Goal: Transaction & Acquisition: Obtain resource

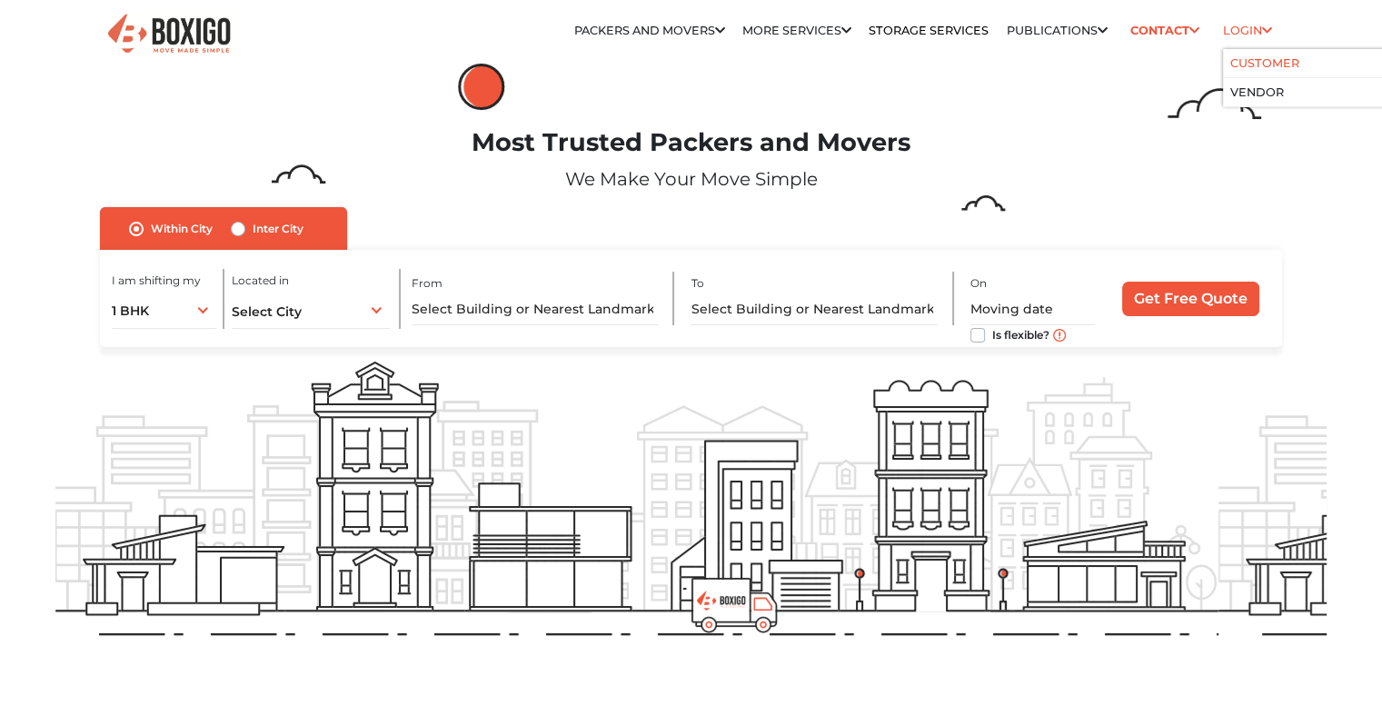
click at [1240, 56] on link "Customer" at bounding box center [1264, 63] width 69 height 14
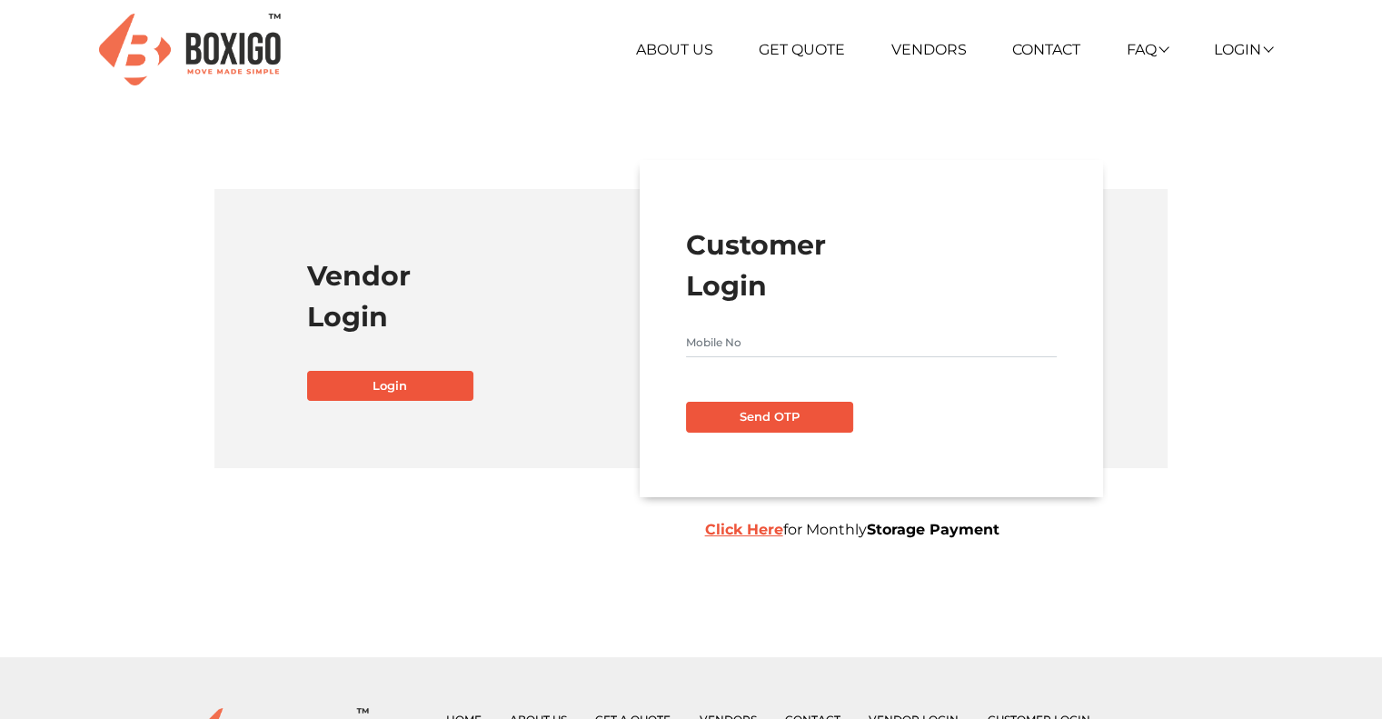
click at [772, 339] on input "text" at bounding box center [871, 342] width 371 height 29
type input "7760024143"
click at [742, 415] on button "Send OTP" at bounding box center [769, 417] width 167 height 31
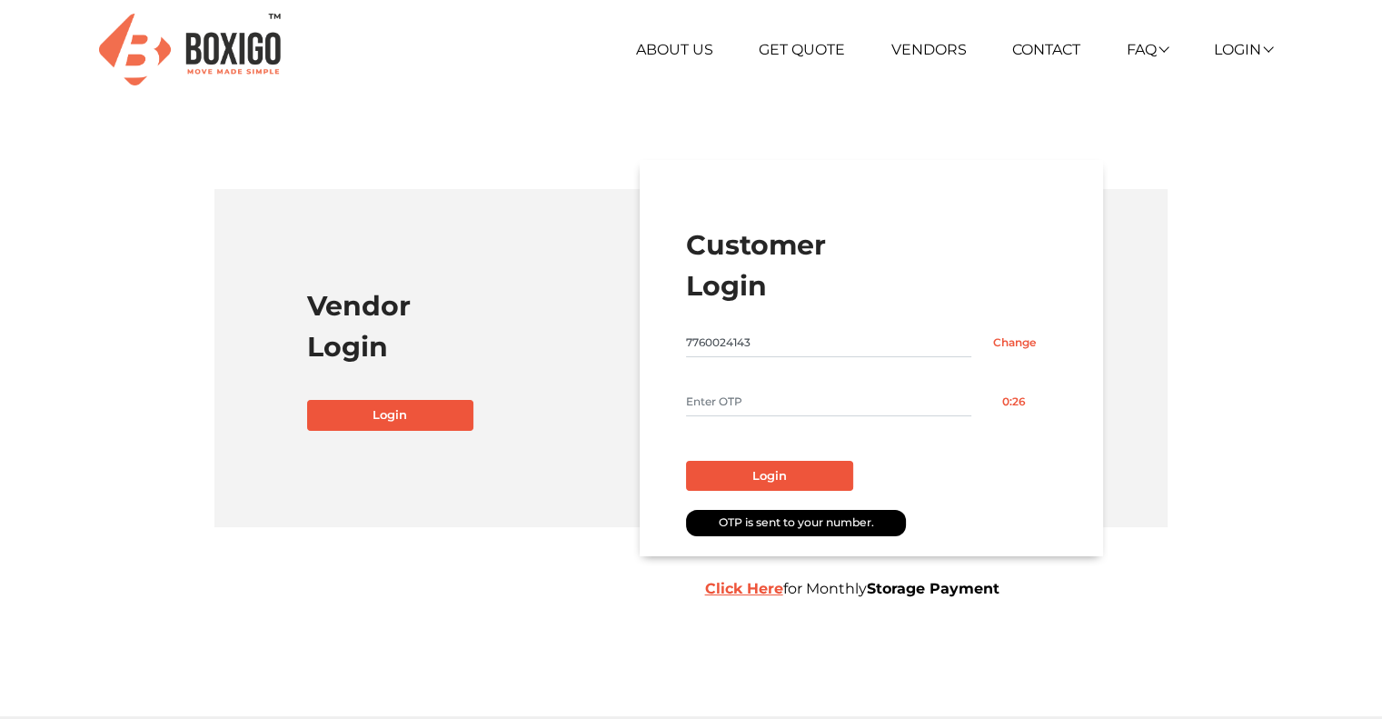
click at [747, 395] on input "text" at bounding box center [828, 401] width 285 height 29
type input "3392"
click at [745, 465] on button "Login" at bounding box center [769, 476] width 167 height 31
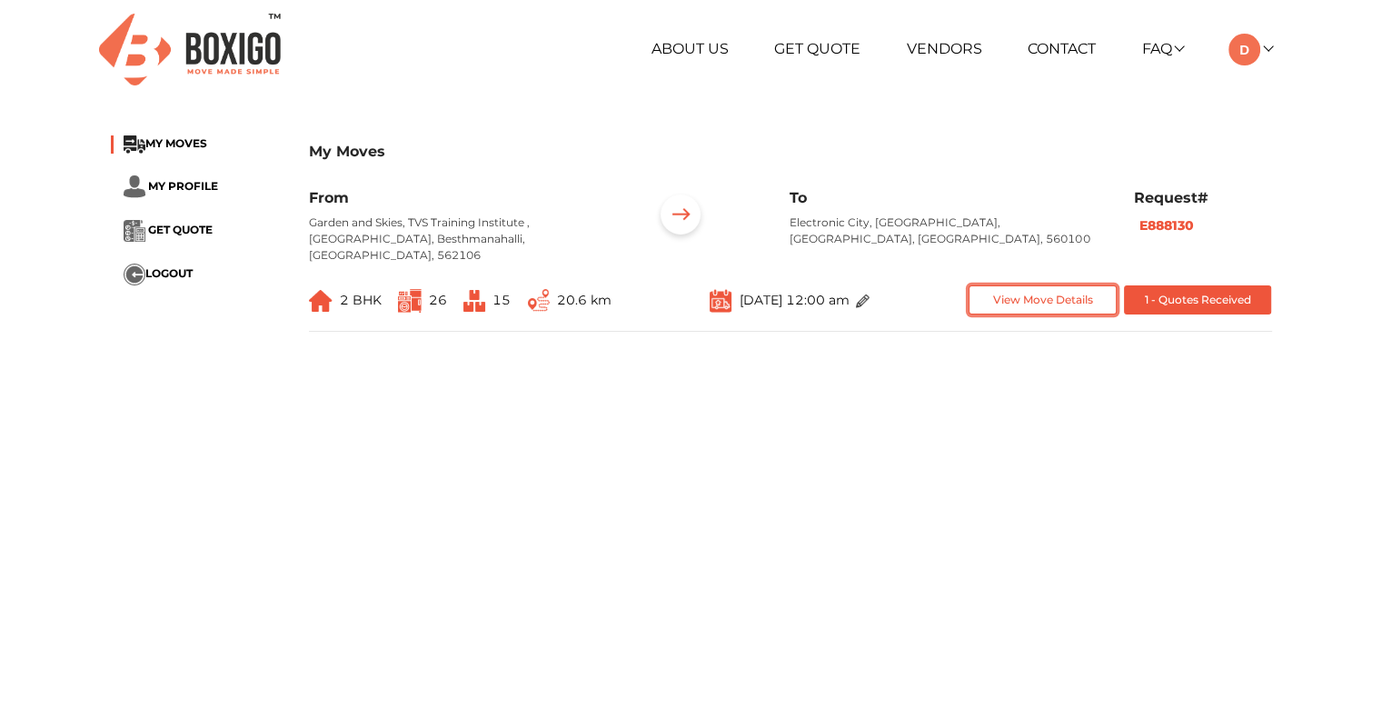
click at [1040, 285] on button "View Move Details" at bounding box center [1043, 300] width 148 height 30
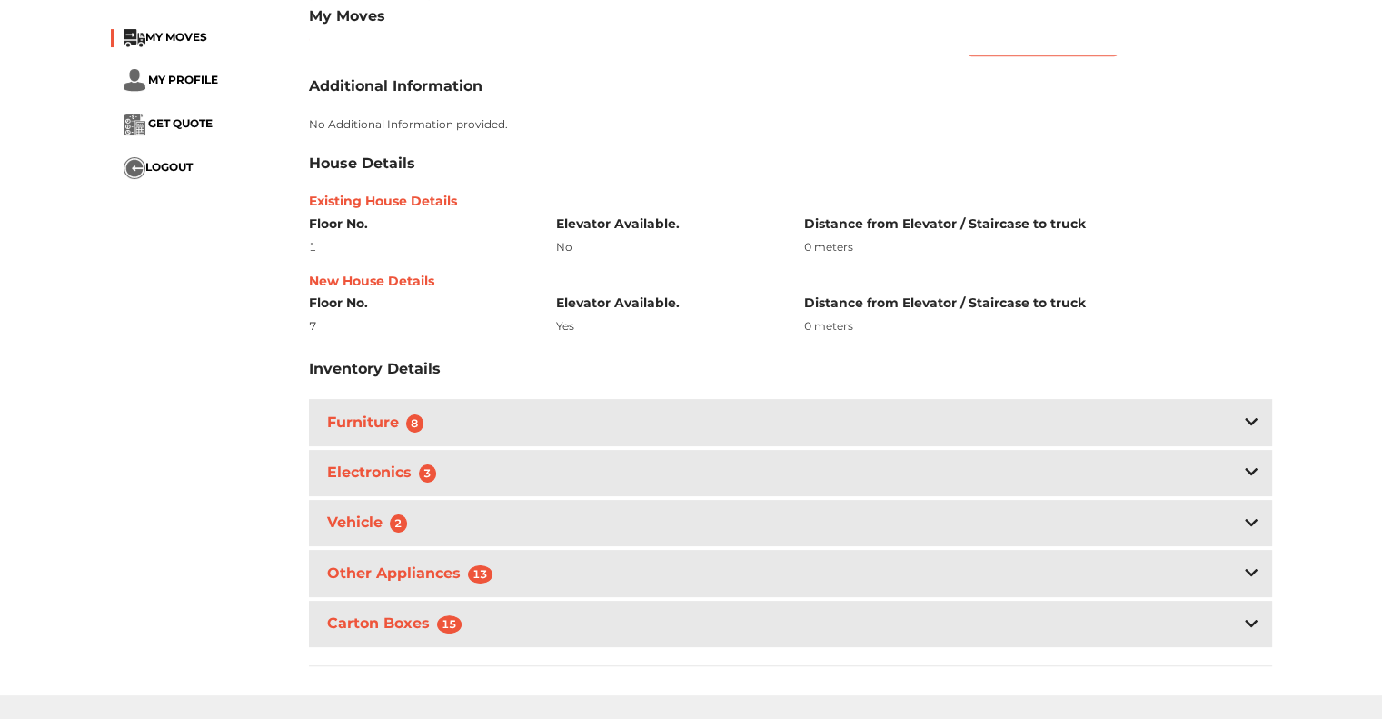
scroll to position [364, 0]
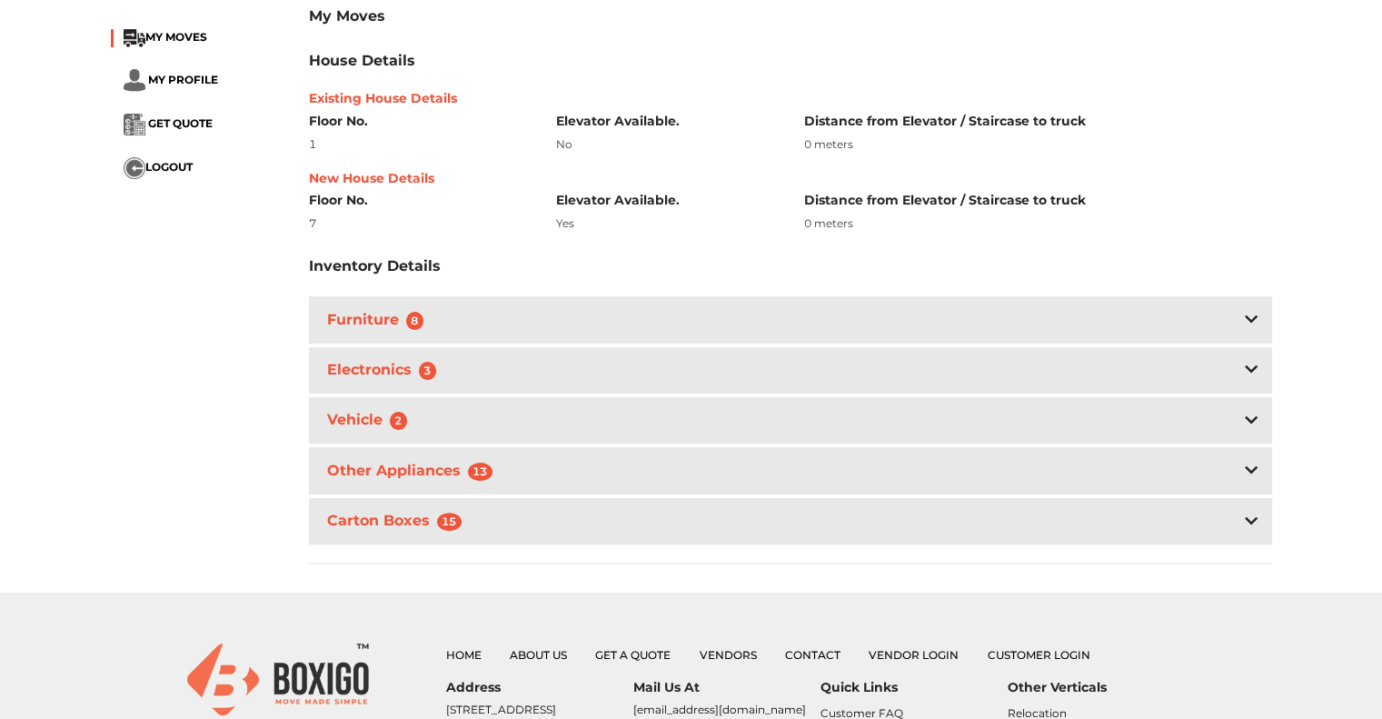
click at [1251, 312] on icon at bounding box center [1251, 319] width 13 height 15
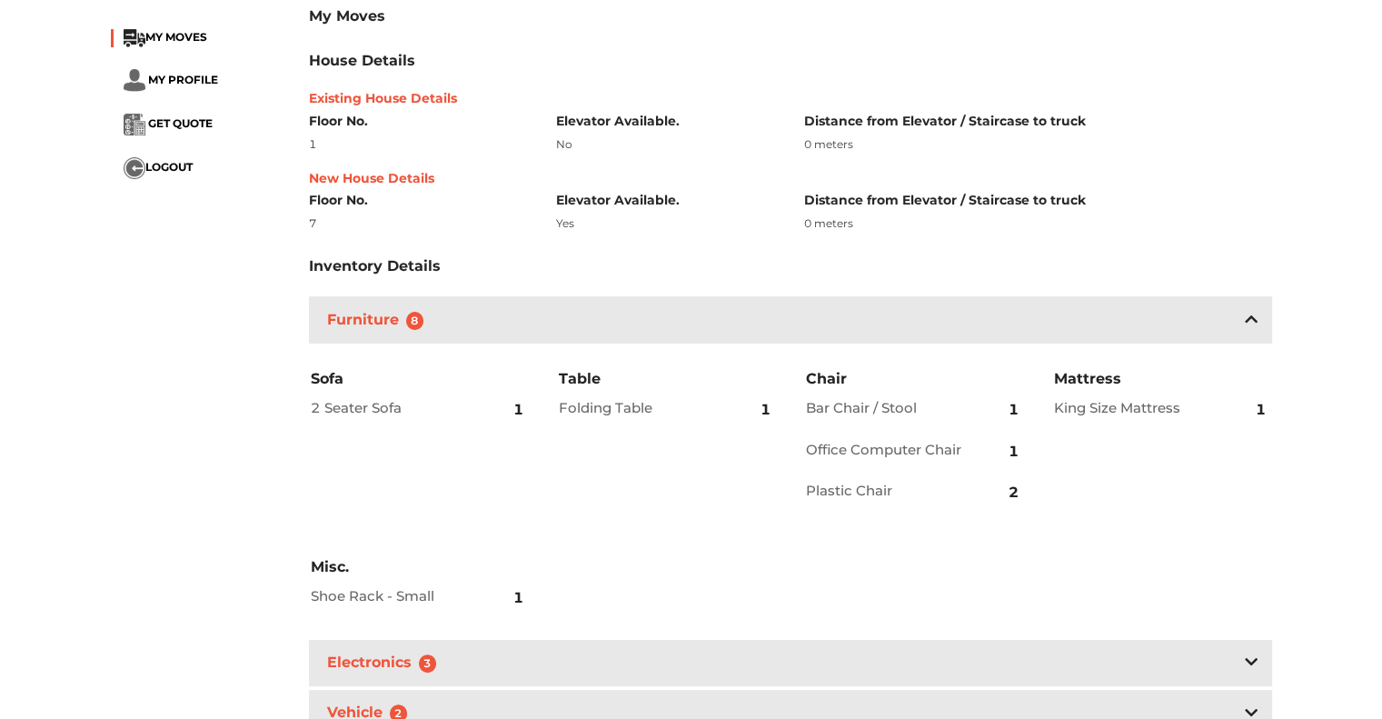
click at [1251, 315] on icon at bounding box center [1251, 318] width 13 height 7
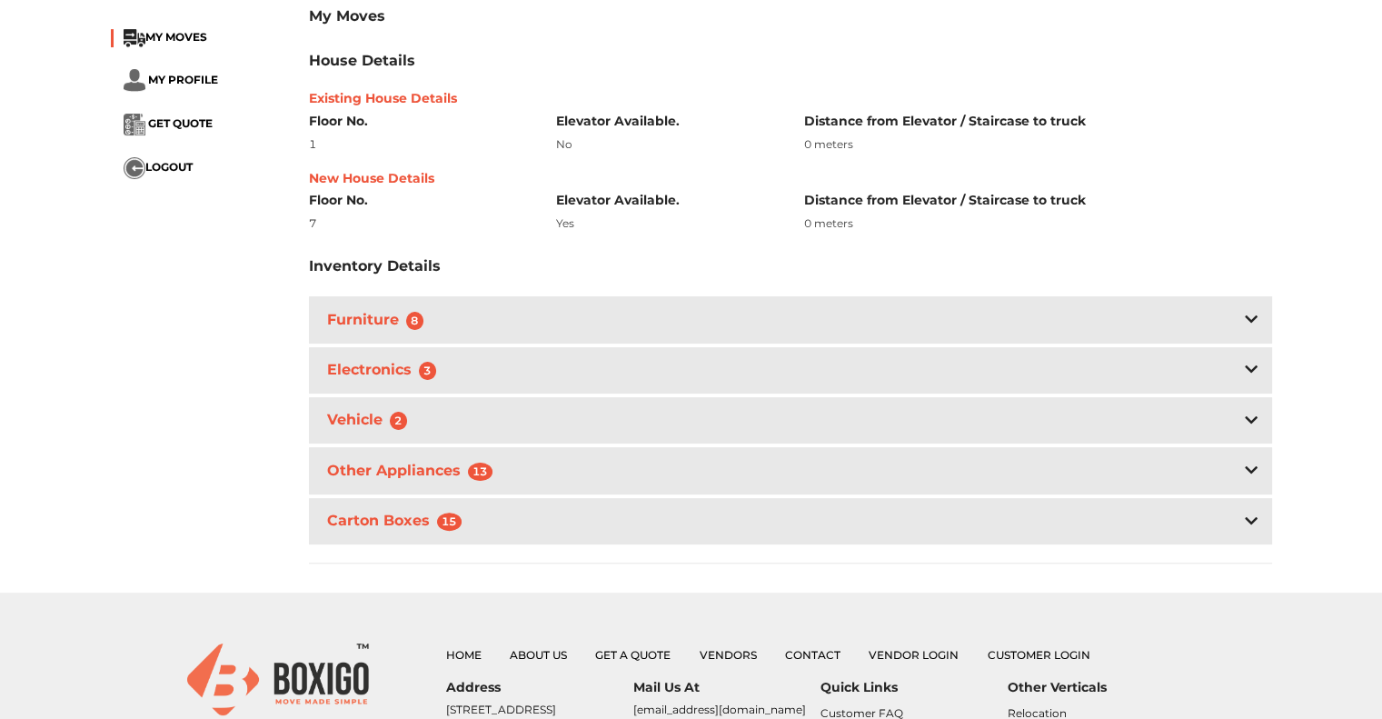
click at [1251, 312] on icon at bounding box center [1251, 319] width 13 height 15
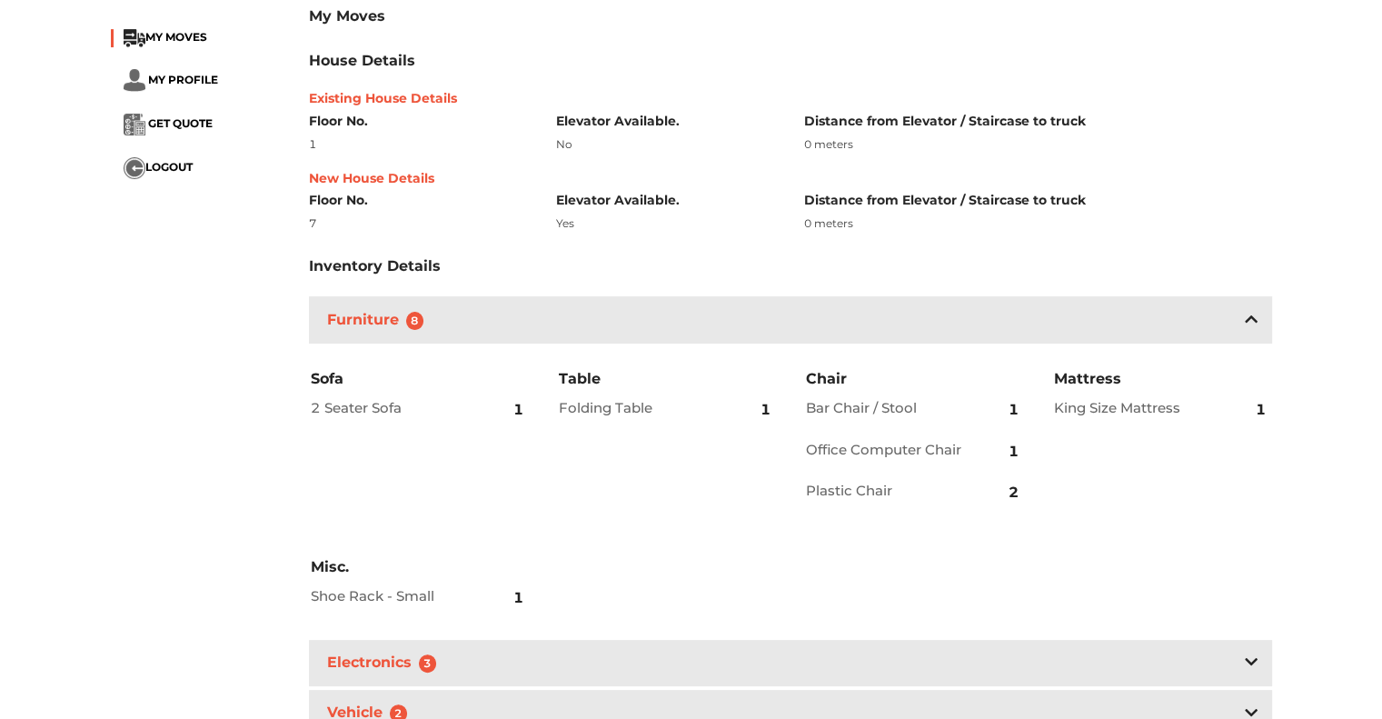
click at [1251, 315] on icon at bounding box center [1251, 318] width 13 height 7
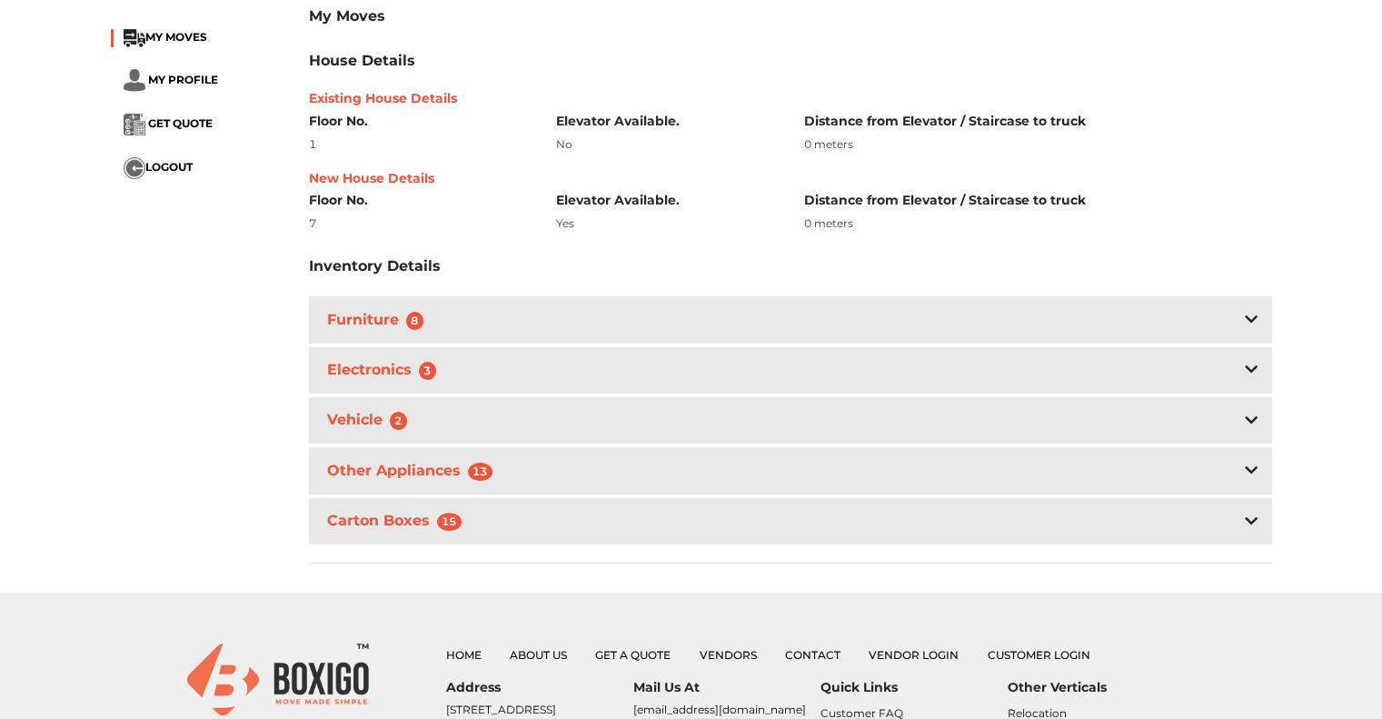
click at [1251, 312] on icon at bounding box center [1251, 319] width 13 height 15
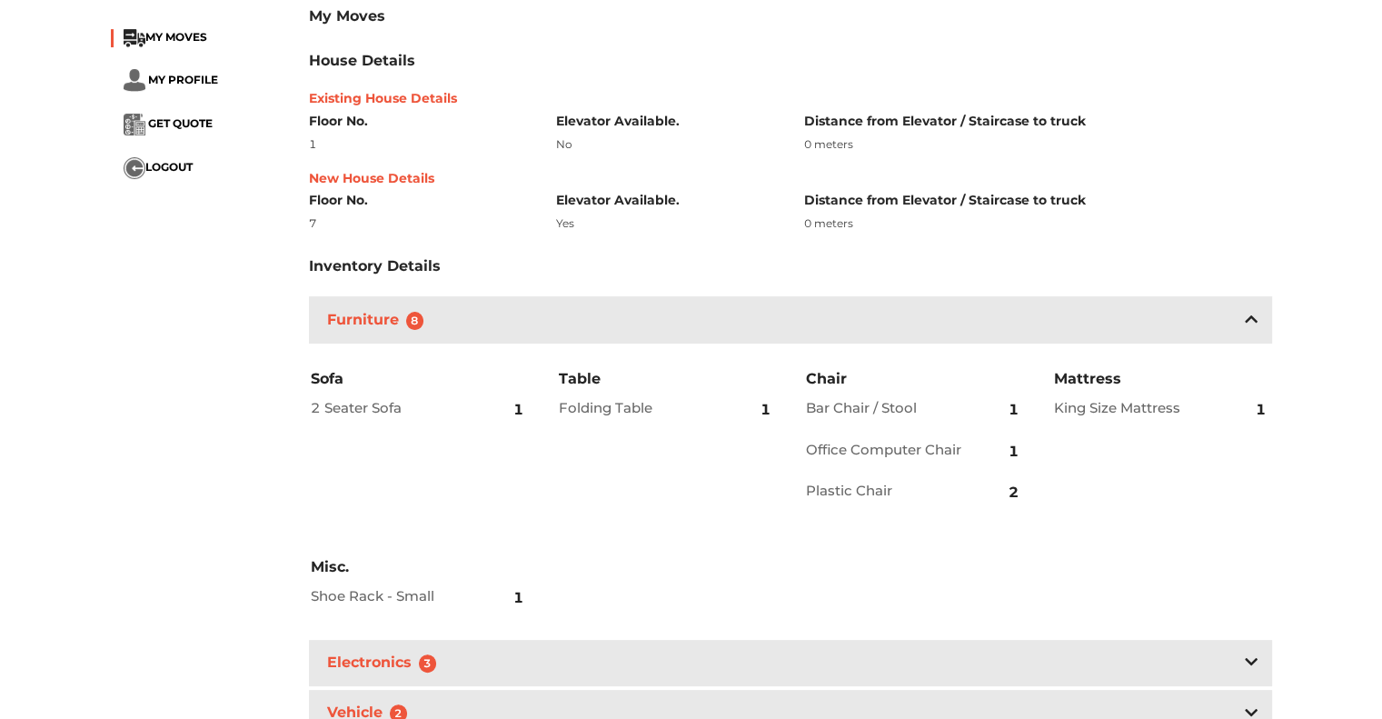
click at [1251, 315] on icon at bounding box center [1251, 318] width 13 height 7
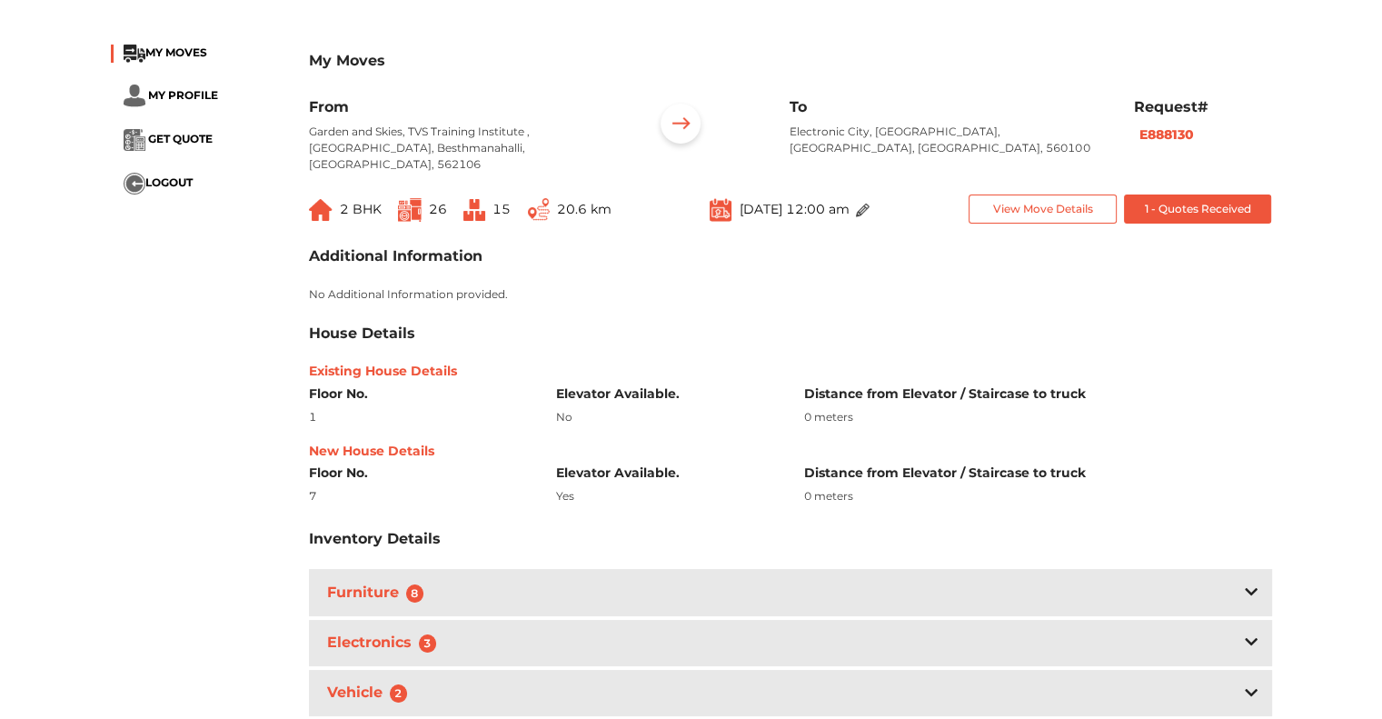
scroll to position [0, 0]
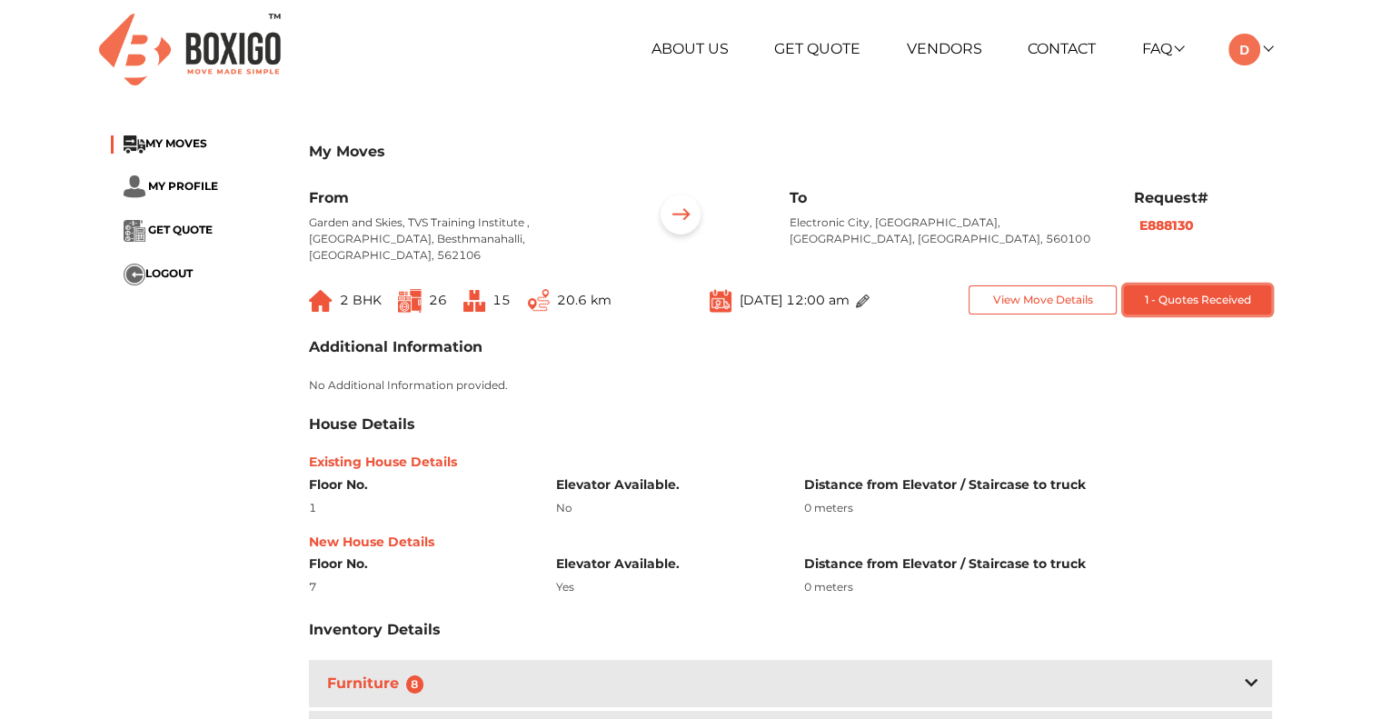
click at [1200, 286] on button "1 - Quotes Received" at bounding box center [1198, 300] width 148 height 30
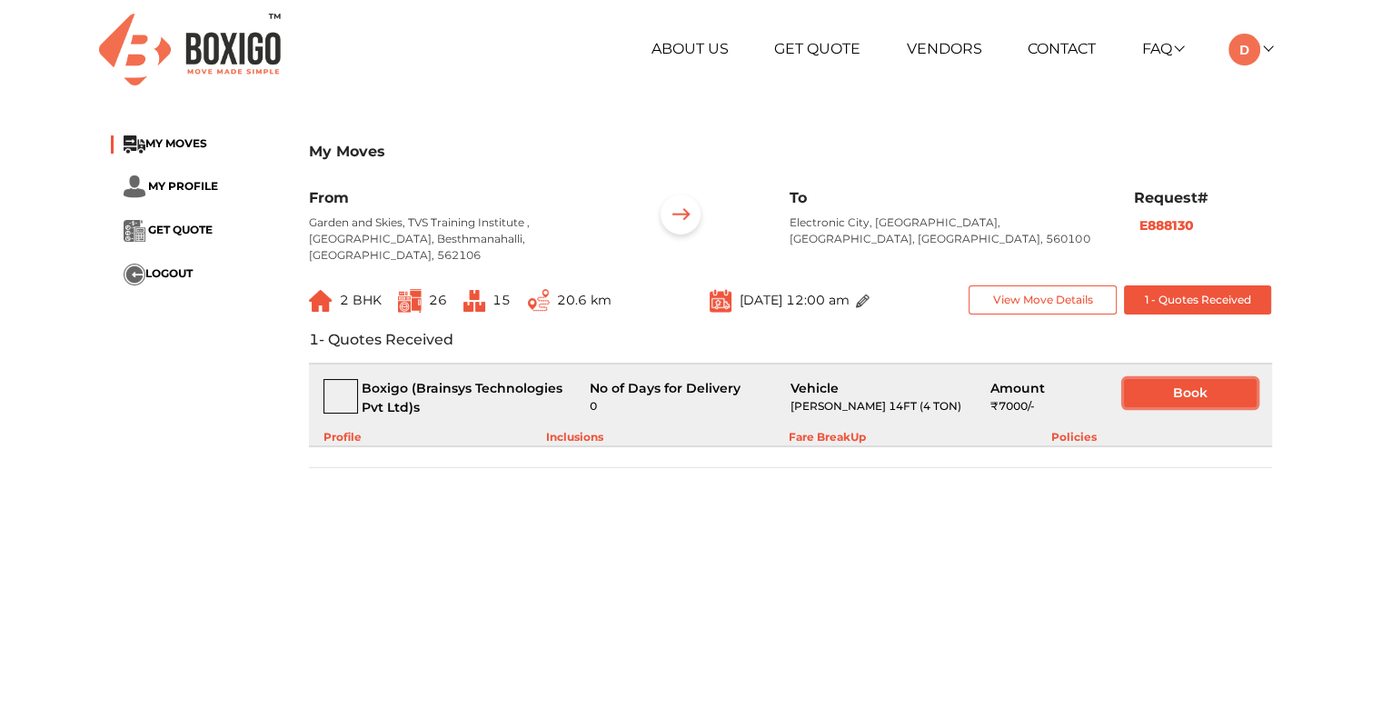
click at [1172, 379] on button "Book" at bounding box center [1190, 393] width 133 height 28
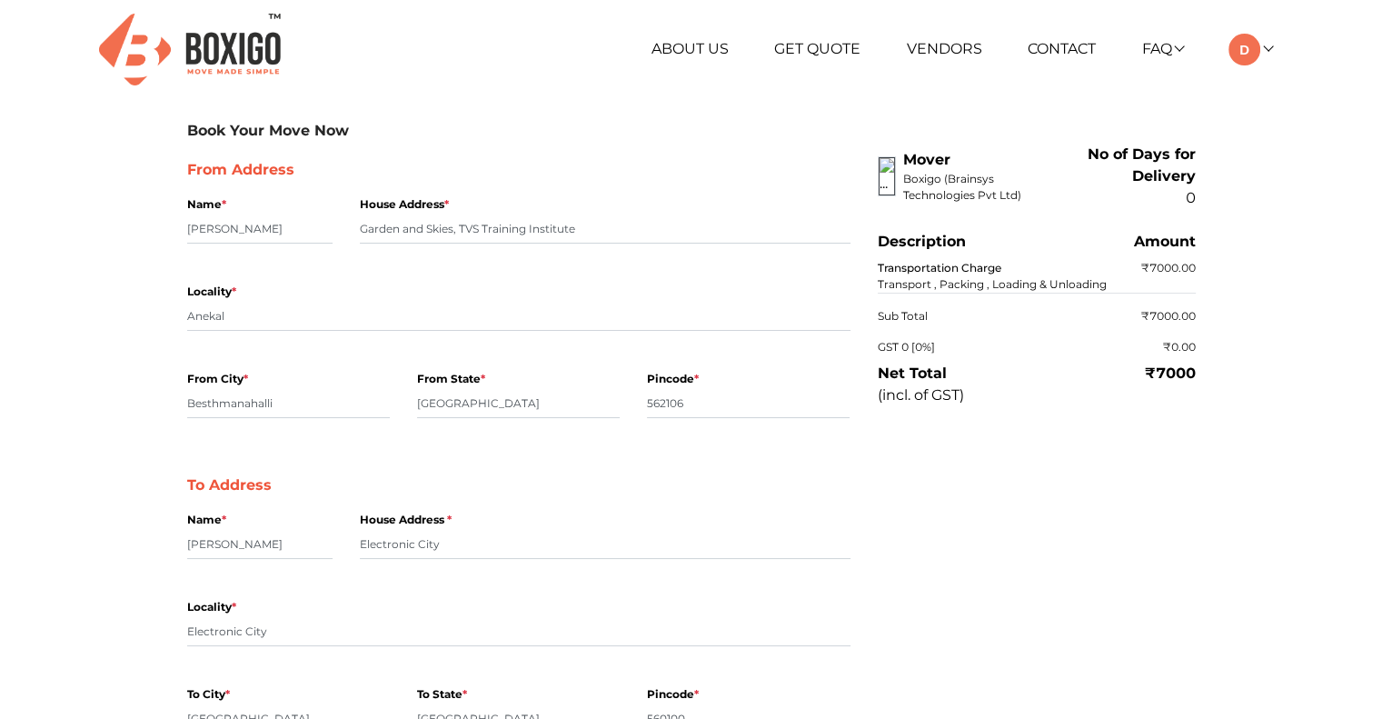
click at [254, 51] on img at bounding box center [190, 50] width 182 height 72
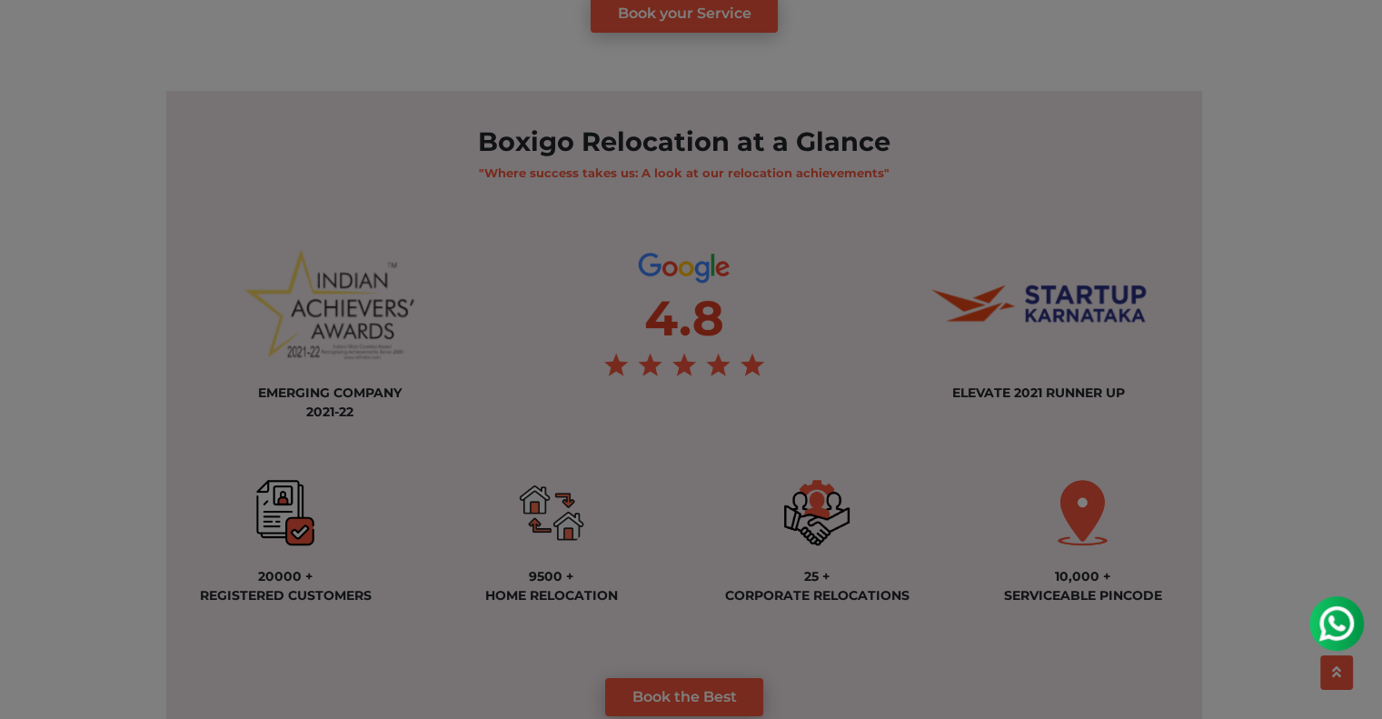
scroll to position [1636, 0]
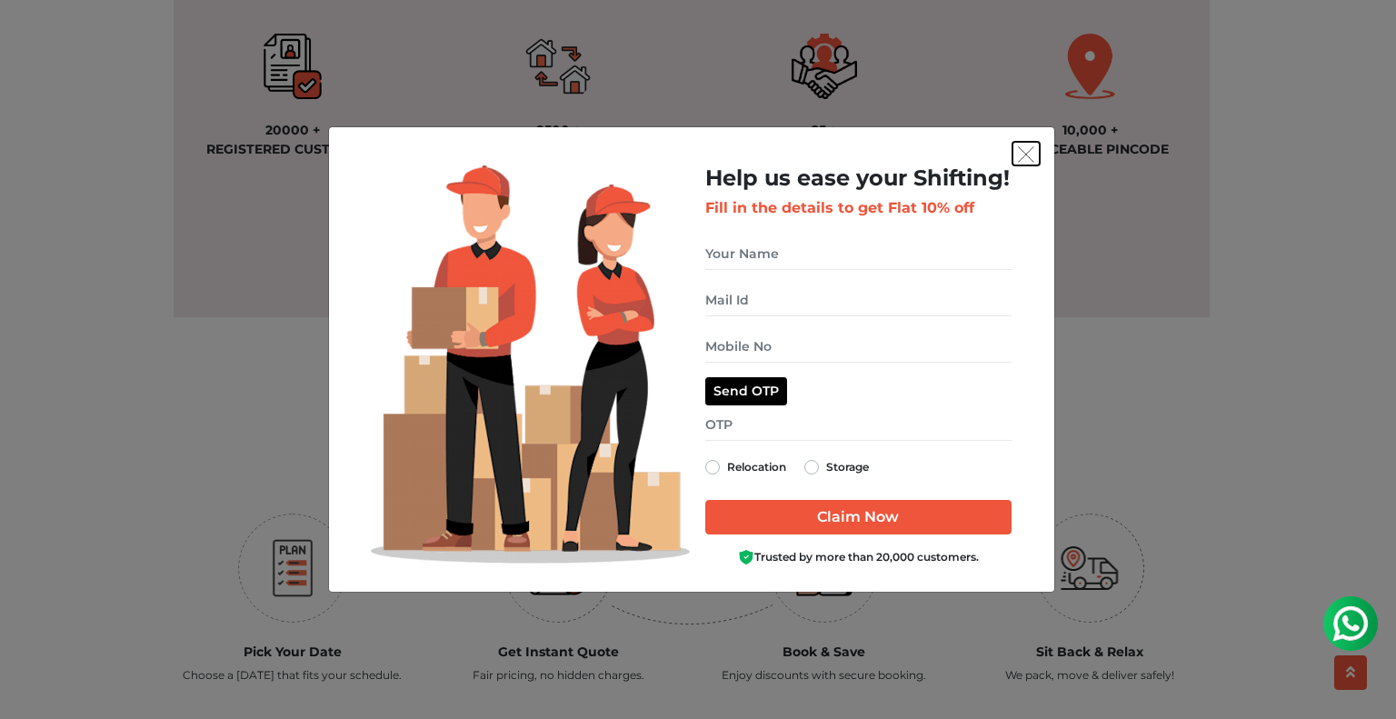
click at [1025, 155] on img "get free quote dialog" at bounding box center [1026, 154] width 16 height 16
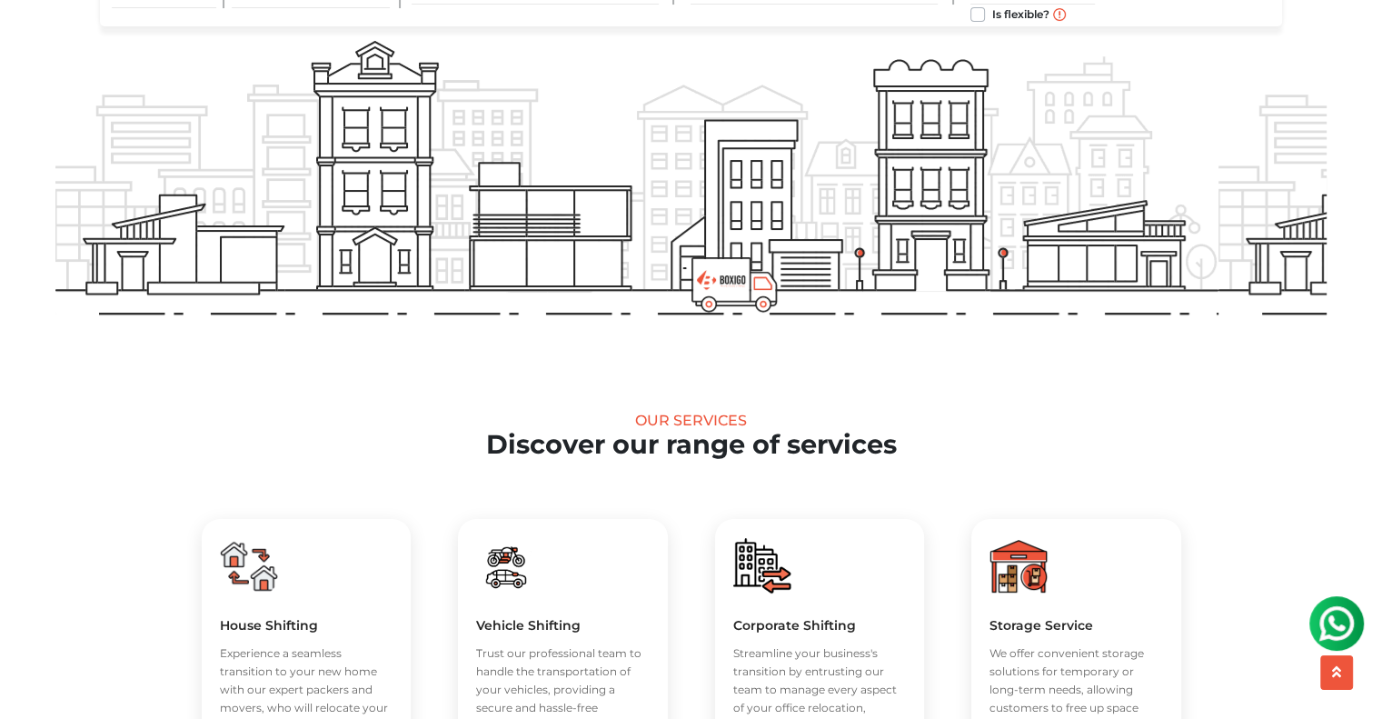
scroll to position [0, 0]
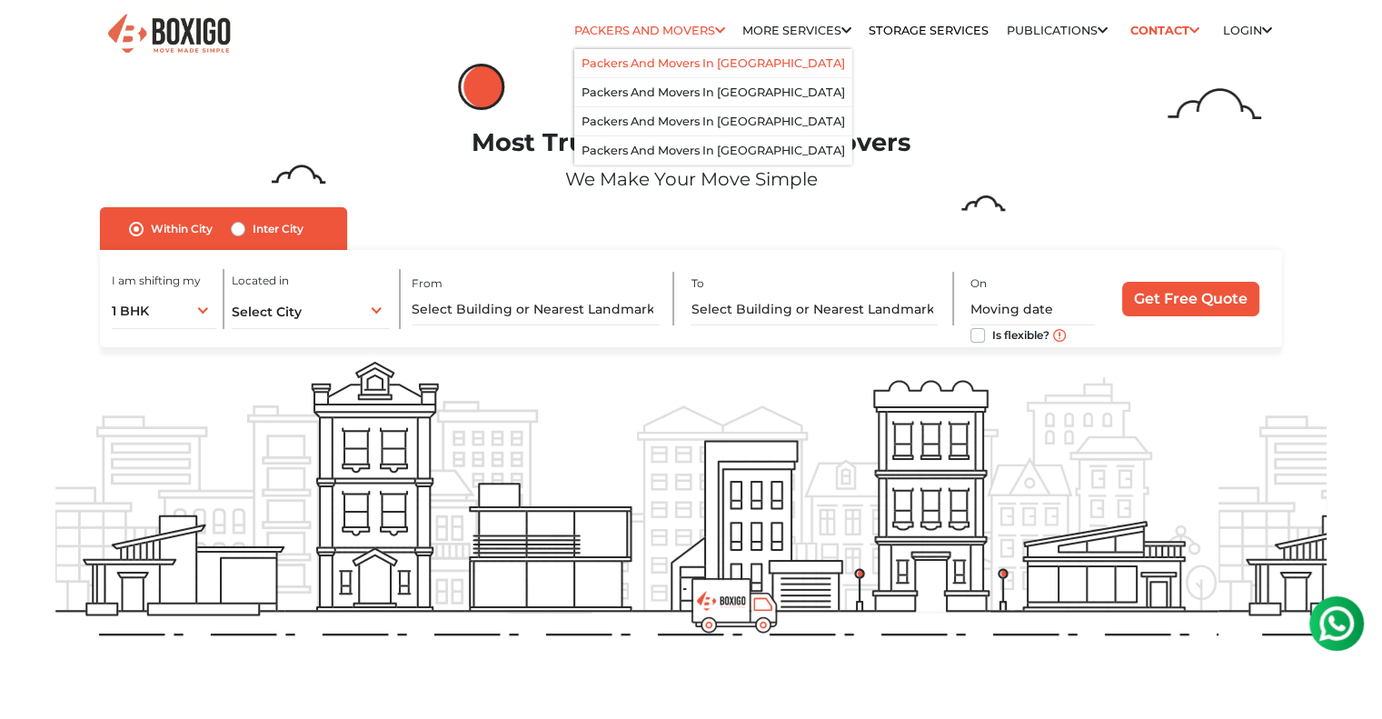
click at [664, 53] on li "Packers and Movers in bangalore" at bounding box center [713, 63] width 278 height 29
click at [645, 65] on link "Packers and Movers in bangalore" at bounding box center [714, 63] width 264 height 14
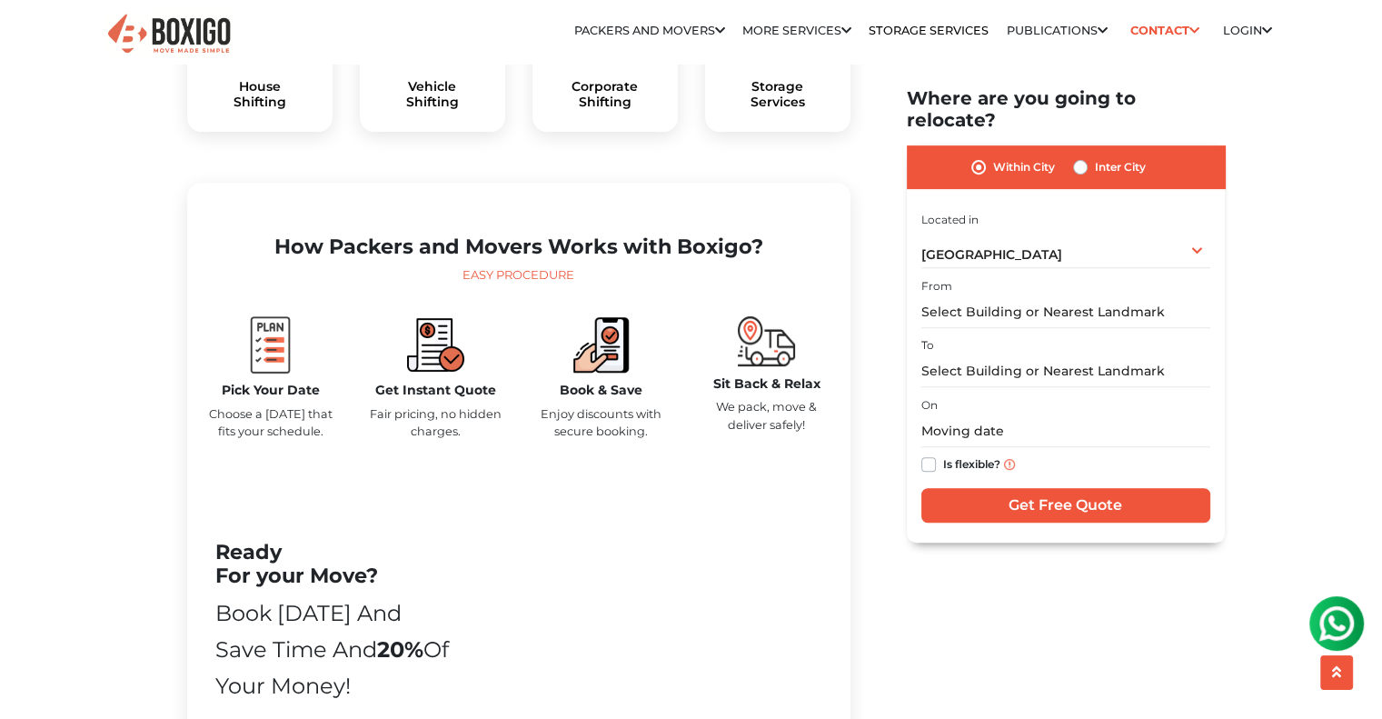
scroll to position [727, 0]
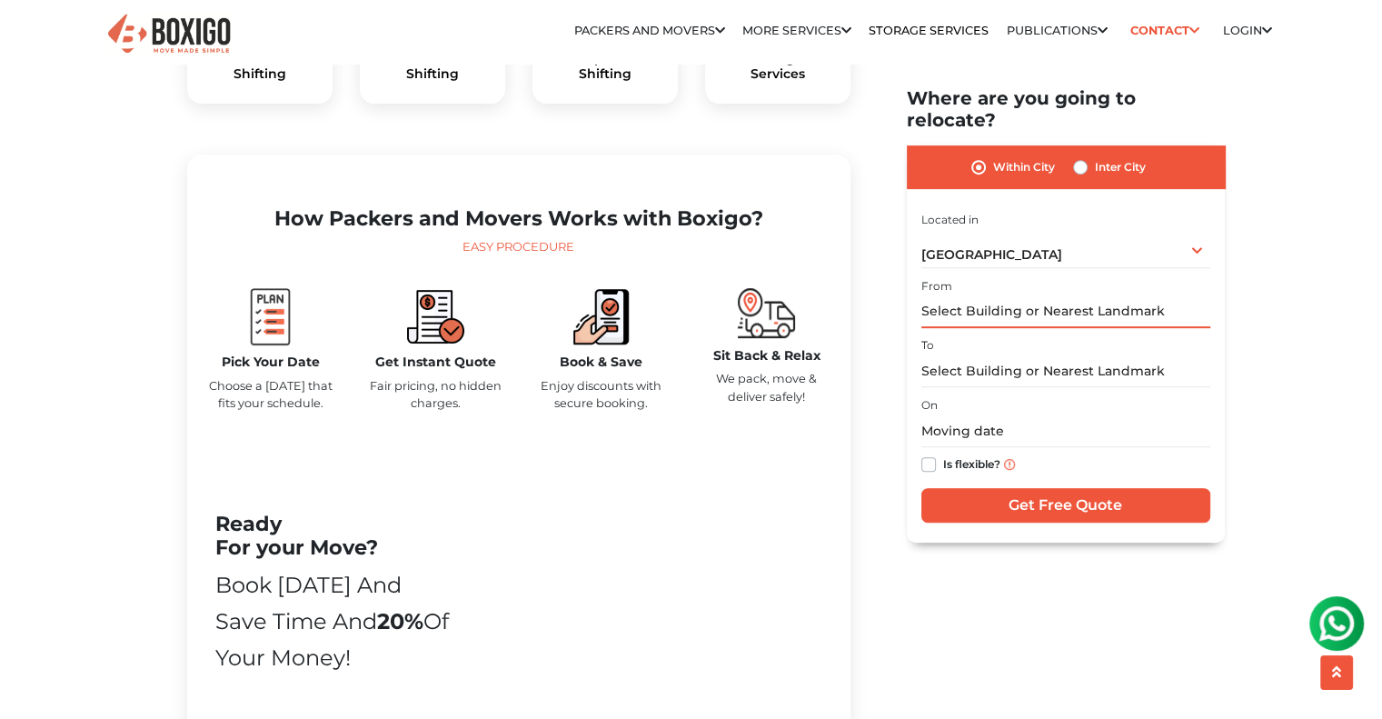
click at [921, 296] on input "text" at bounding box center [1065, 312] width 289 height 32
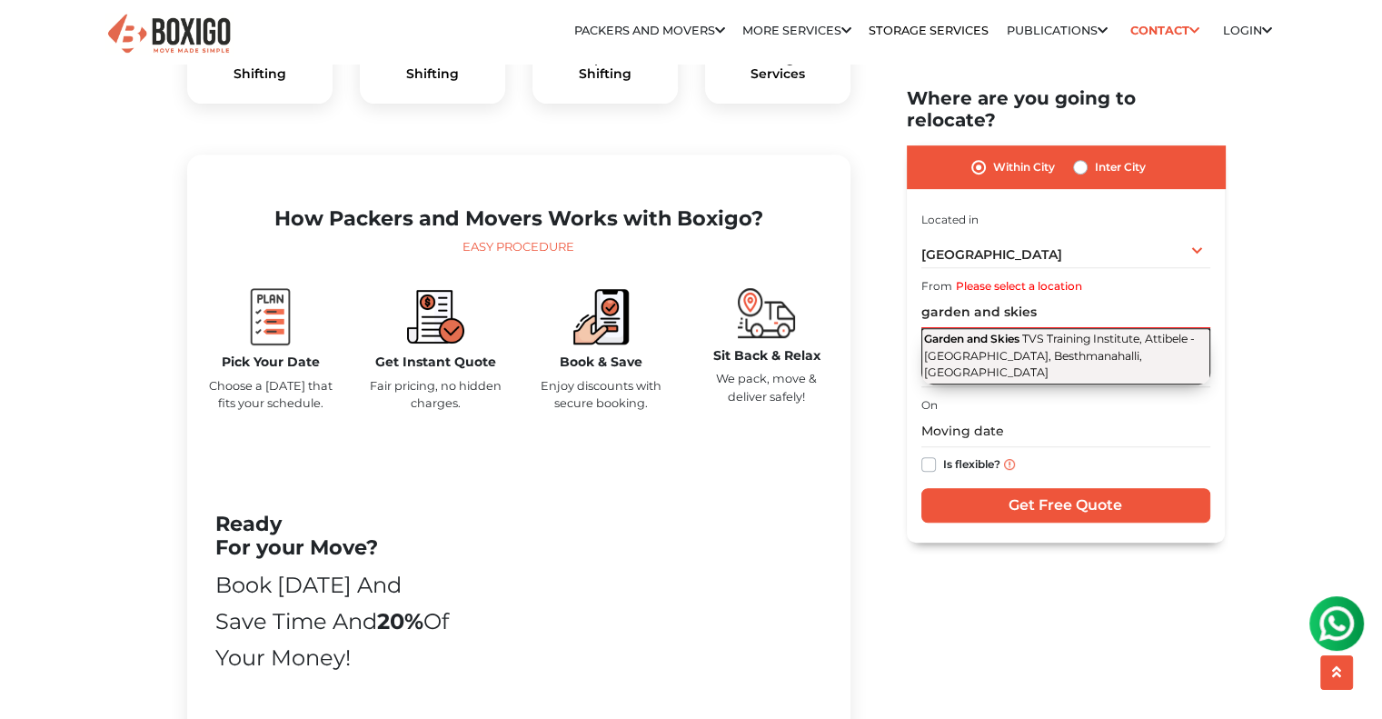
click at [961, 332] on span "Garden and Skies" at bounding box center [971, 339] width 95 height 14
type input "Garden and Skies, TVS Training Institute, [GEOGRAPHIC_DATA], Besthmanahalli, [G…"
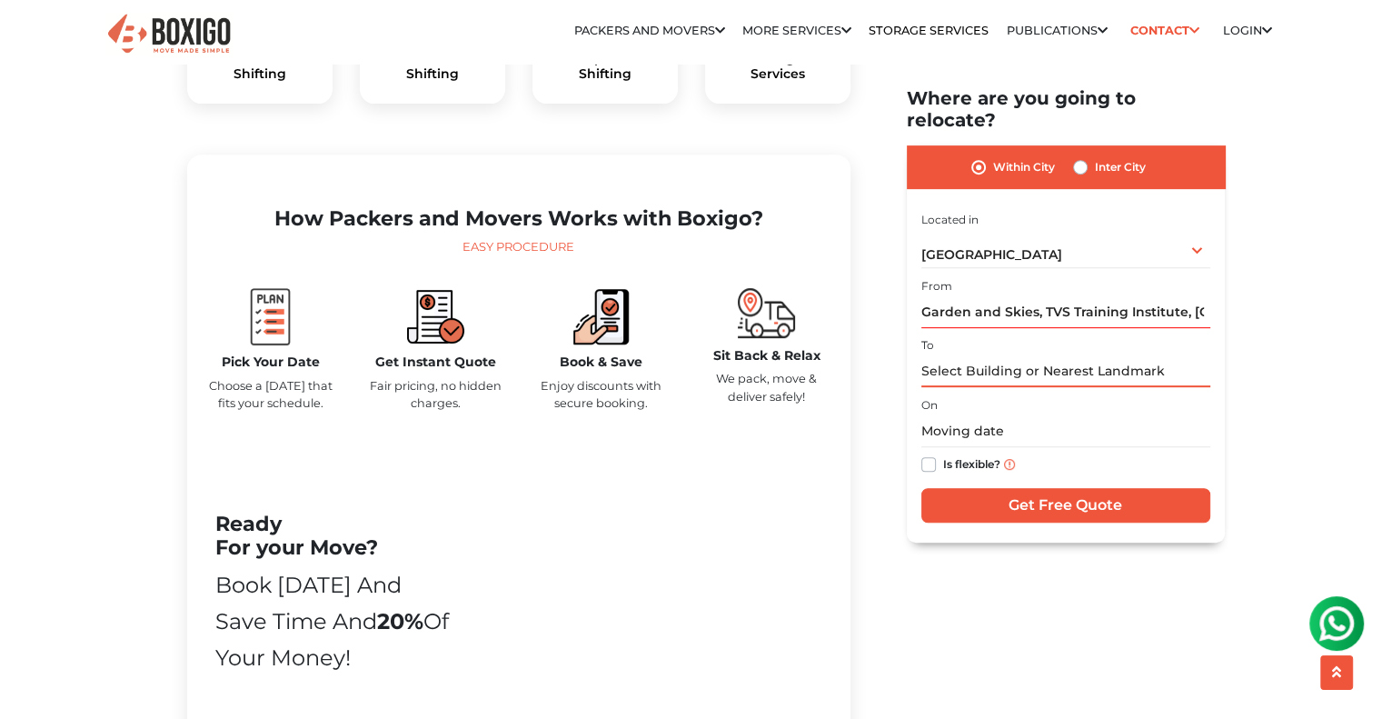
click at [956, 355] on input "text" at bounding box center [1065, 371] width 289 height 32
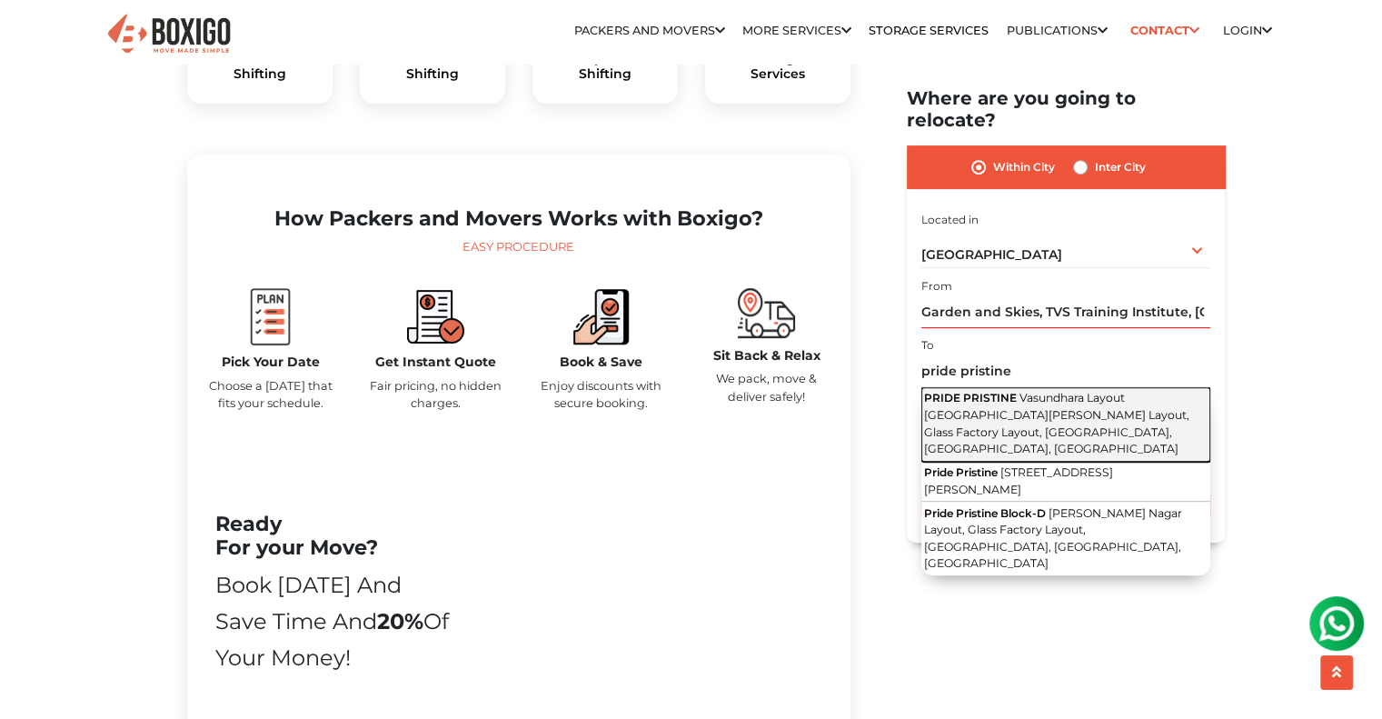
click at [945, 391] on span "Vasundhara Layout [GEOGRAPHIC_DATA][PERSON_NAME] Layout, Glass Factory Layout, …" at bounding box center [1056, 423] width 265 height 65
type input "PRIDE PRISTINE, Vasundhara Layout [GEOGRAPHIC_DATA][PERSON_NAME] Layout, Glass …"
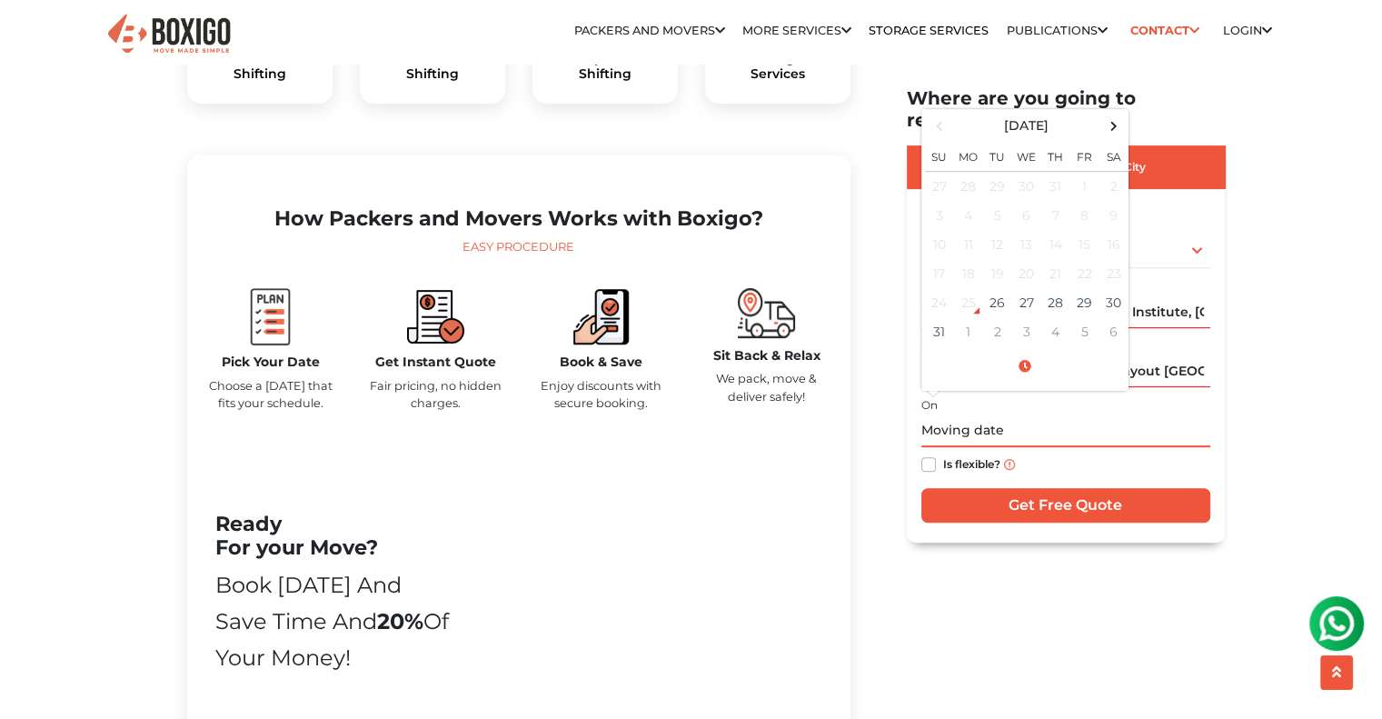
click at [942, 415] on input "text" at bounding box center [1065, 431] width 289 height 32
click at [1102, 288] on td "30" at bounding box center [1114, 302] width 29 height 29
type input "[DATE] 12:00 AM"
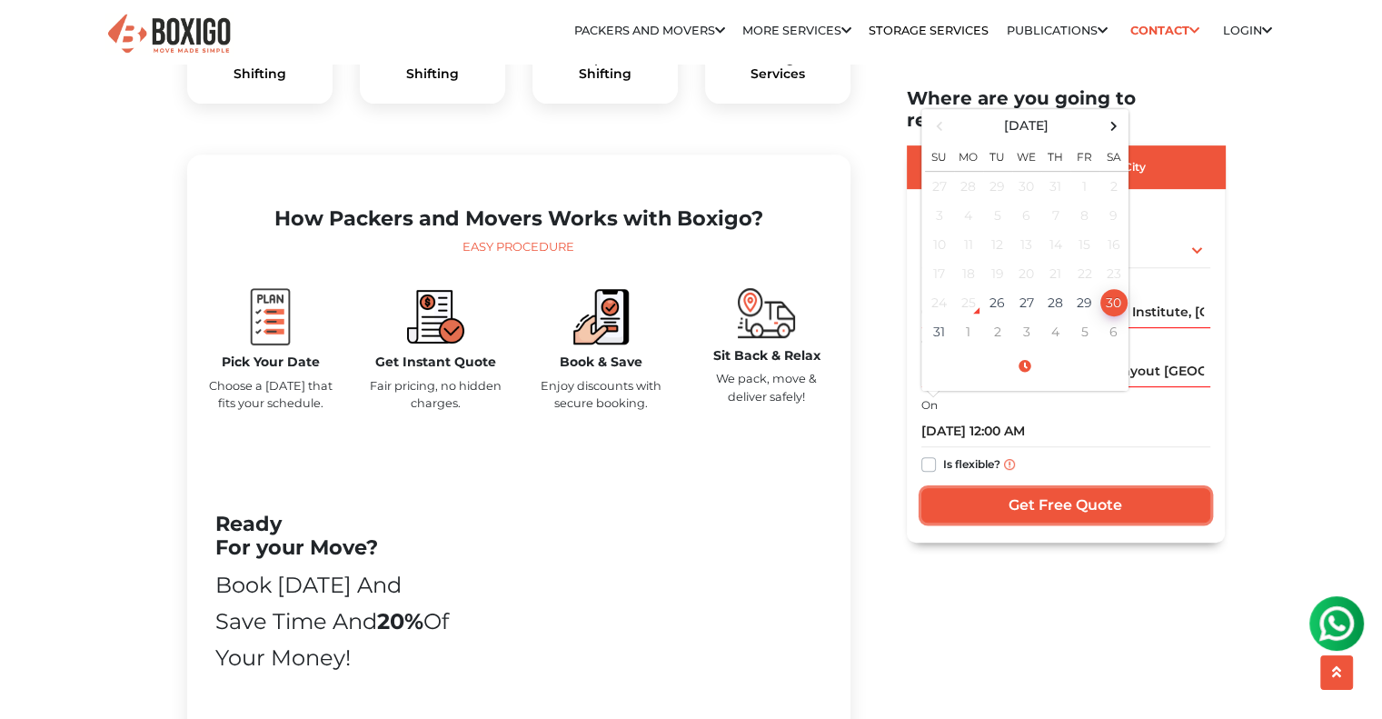
click at [1024, 488] on input "Get Free Quote" at bounding box center [1065, 505] width 289 height 35
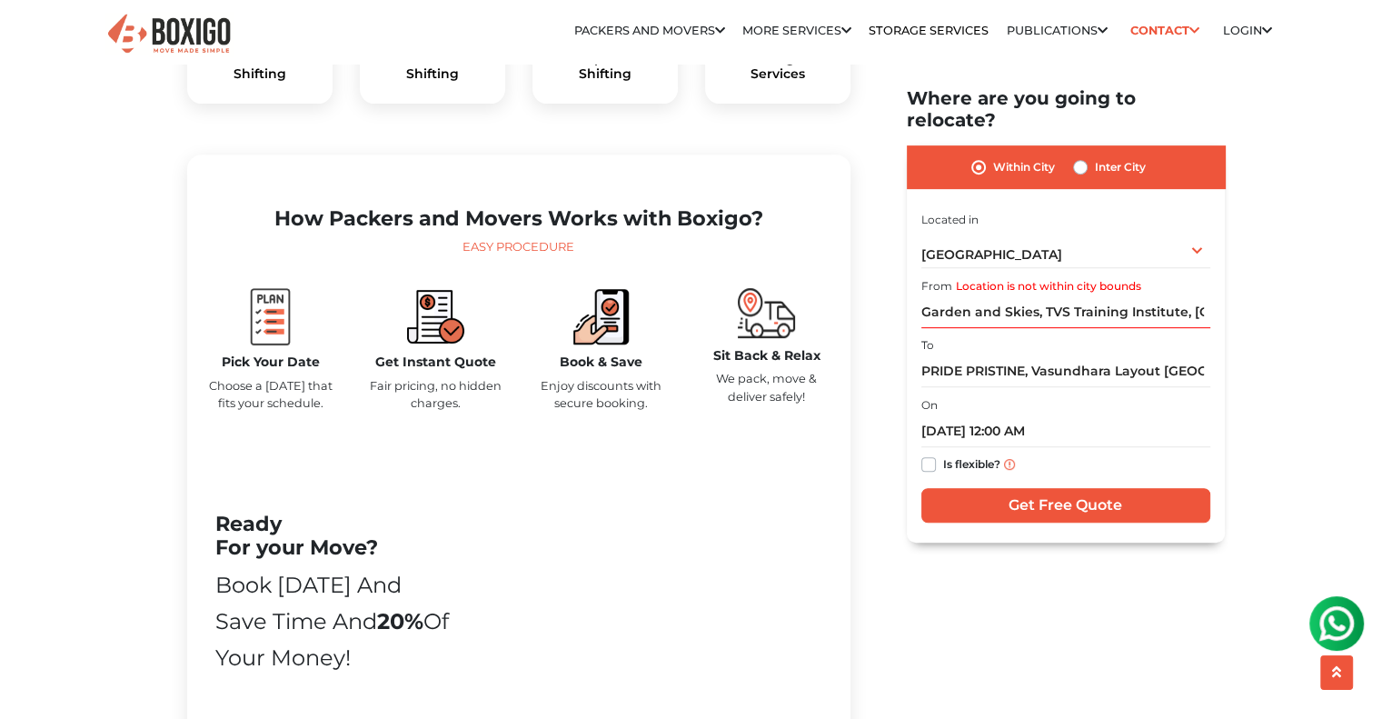
click at [1081, 156] on div "Inter City" at bounding box center [1109, 167] width 73 height 22
click at [1095, 156] on label "Inter City" at bounding box center [1120, 167] width 51 height 22
click at [1081, 156] on input "Inter City" at bounding box center [1080, 165] width 15 height 18
radio input "true"
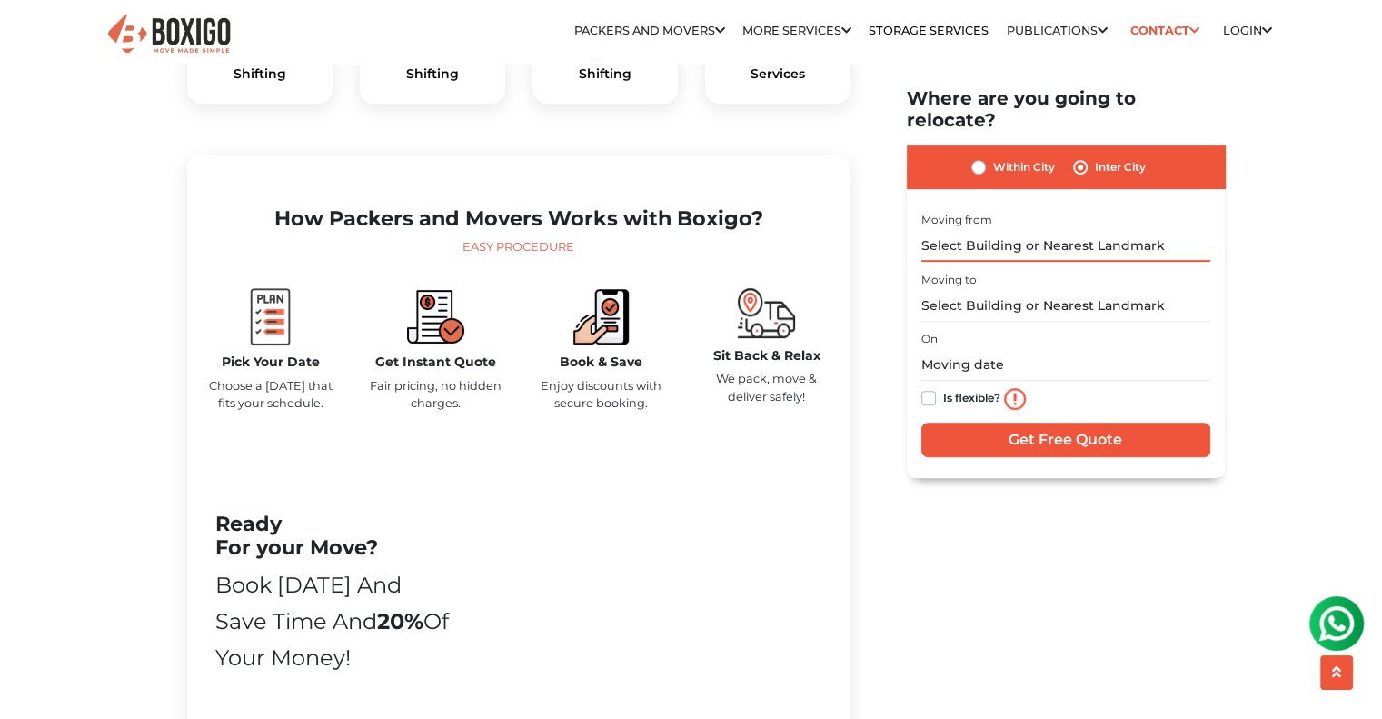
click at [965, 230] on input "text" at bounding box center [1065, 246] width 289 height 32
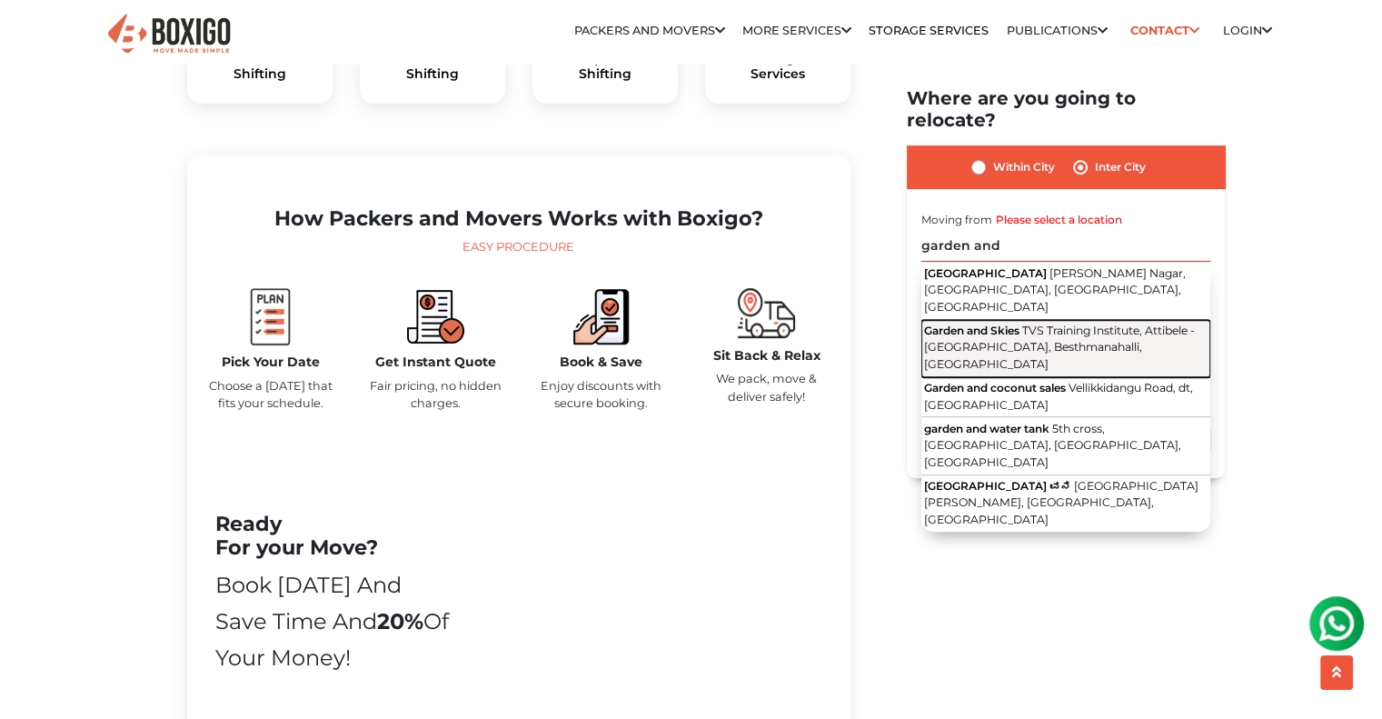
click at [971, 324] on span "Garden and Skies" at bounding box center [971, 331] width 95 height 14
type input "Garden and Skies, TVS Training Institute, [GEOGRAPHIC_DATA], Besthmanahalli, [G…"
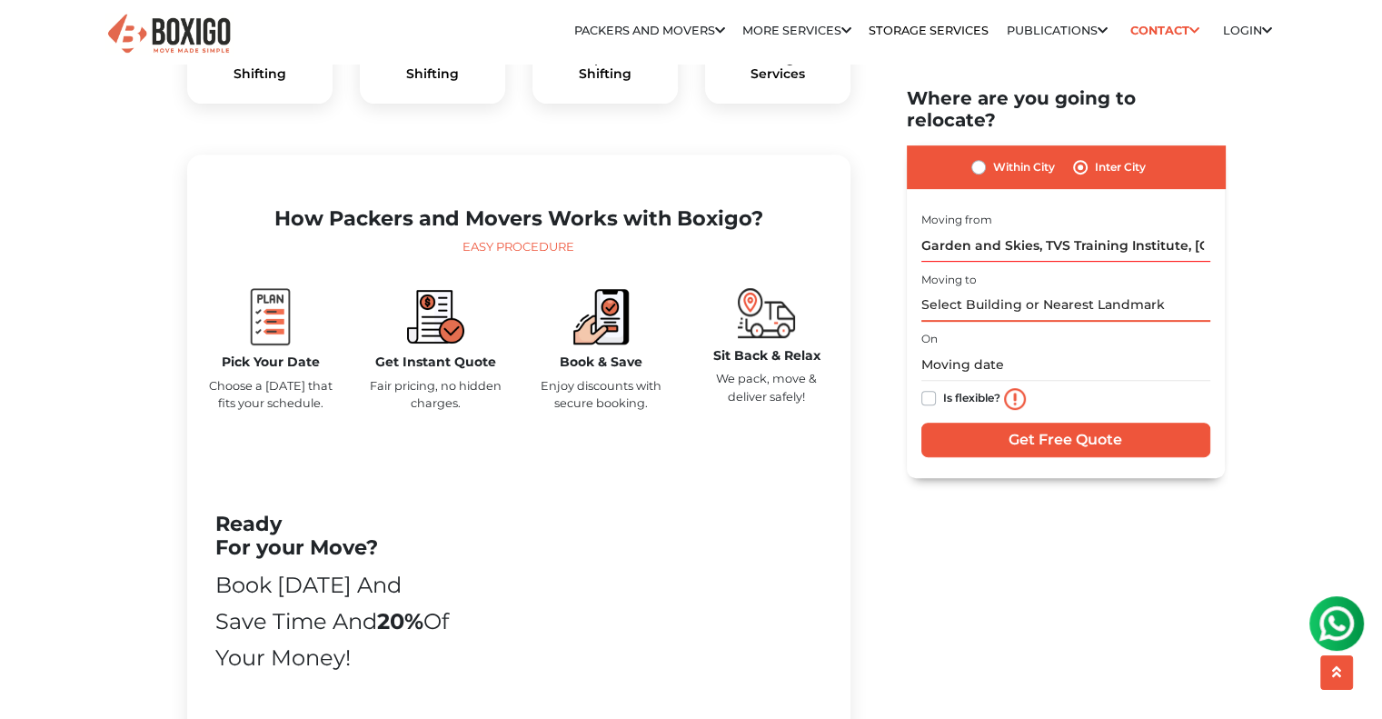
click at [974, 290] on input "text" at bounding box center [1065, 306] width 289 height 32
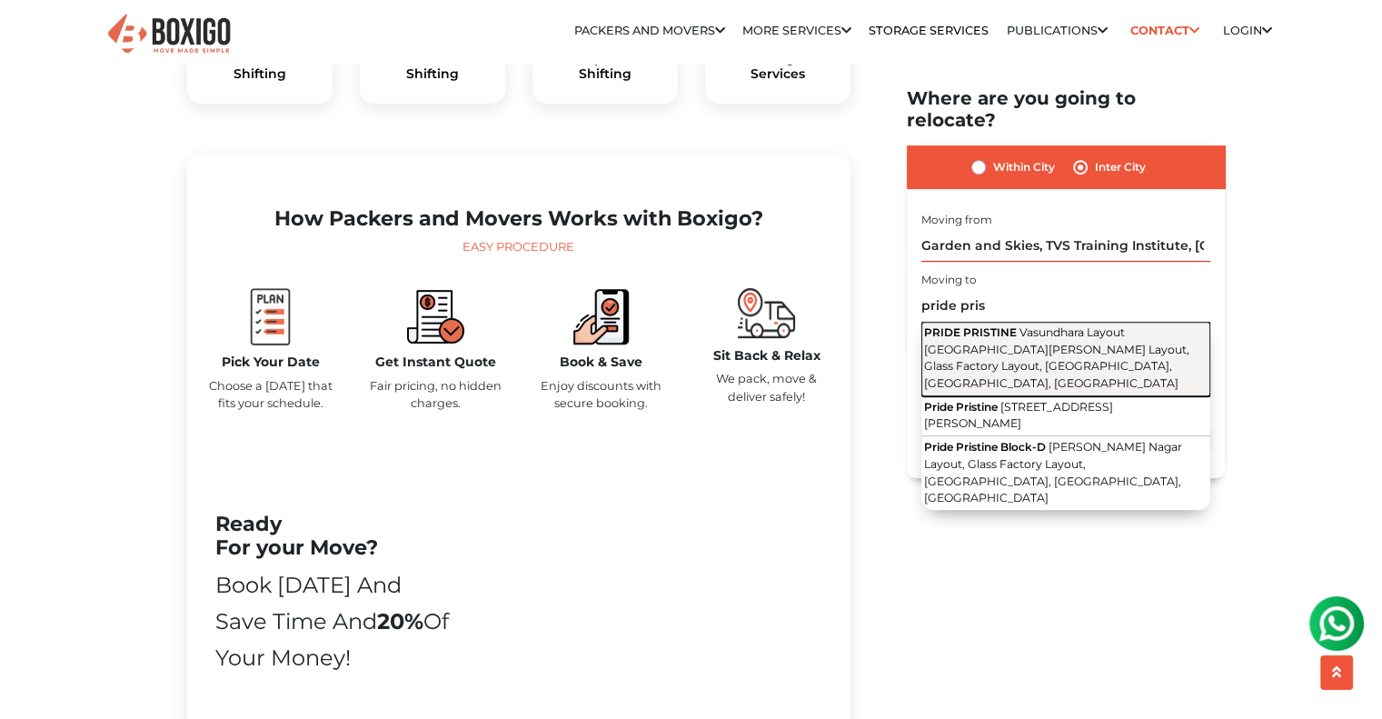
click at [971, 325] on span "Vasundhara Layout [GEOGRAPHIC_DATA][PERSON_NAME] Layout, Glass Factory Layout, …" at bounding box center [1056, 357] width 265 height 65
type input "PRIDE PRISTINE, Vasundhara Layout [GEOGRAPHIC_DATA][PERSON_NAME] Layout, Glass …"
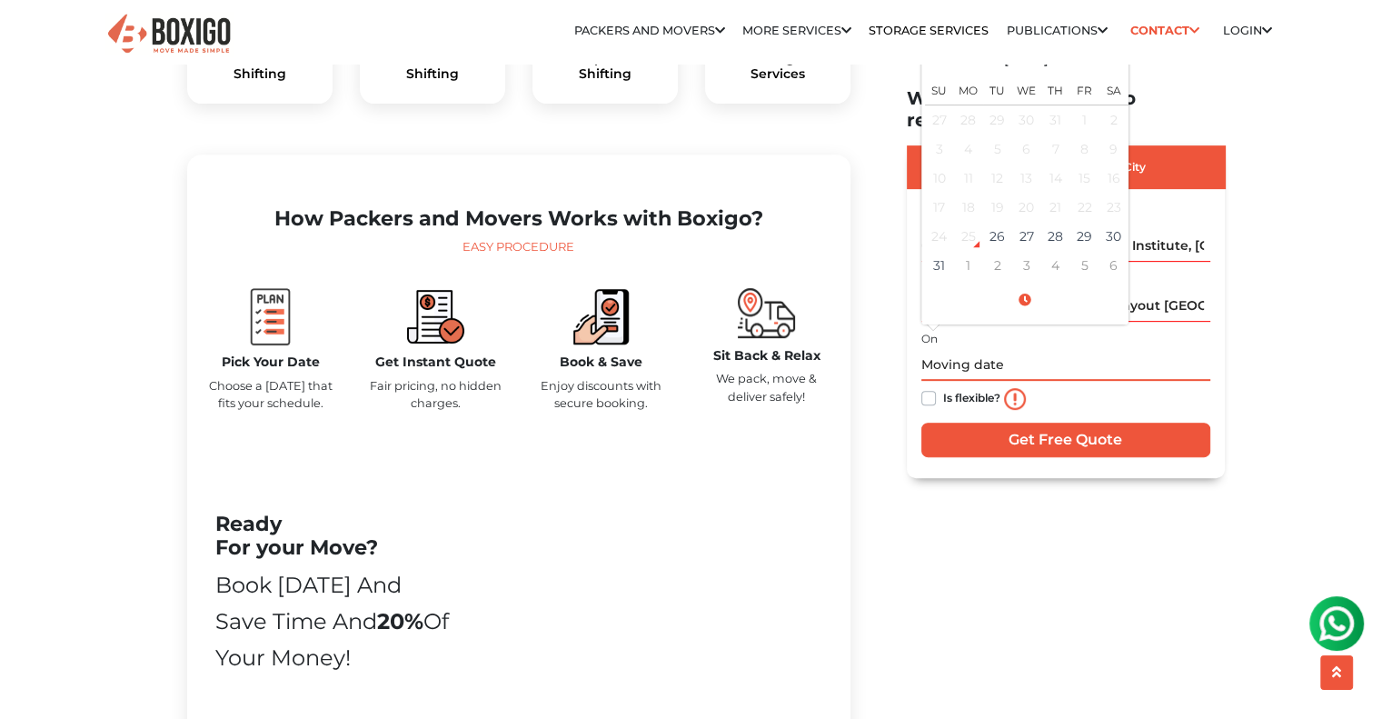
click at [949, 349] on input "text" at bounding box center [1065, 365] width 289 height 32
click at [1112, 222] on td "30" at bounding box center [1114, 236] width 29 height 29
type input "[DATE] 12:00 AM"
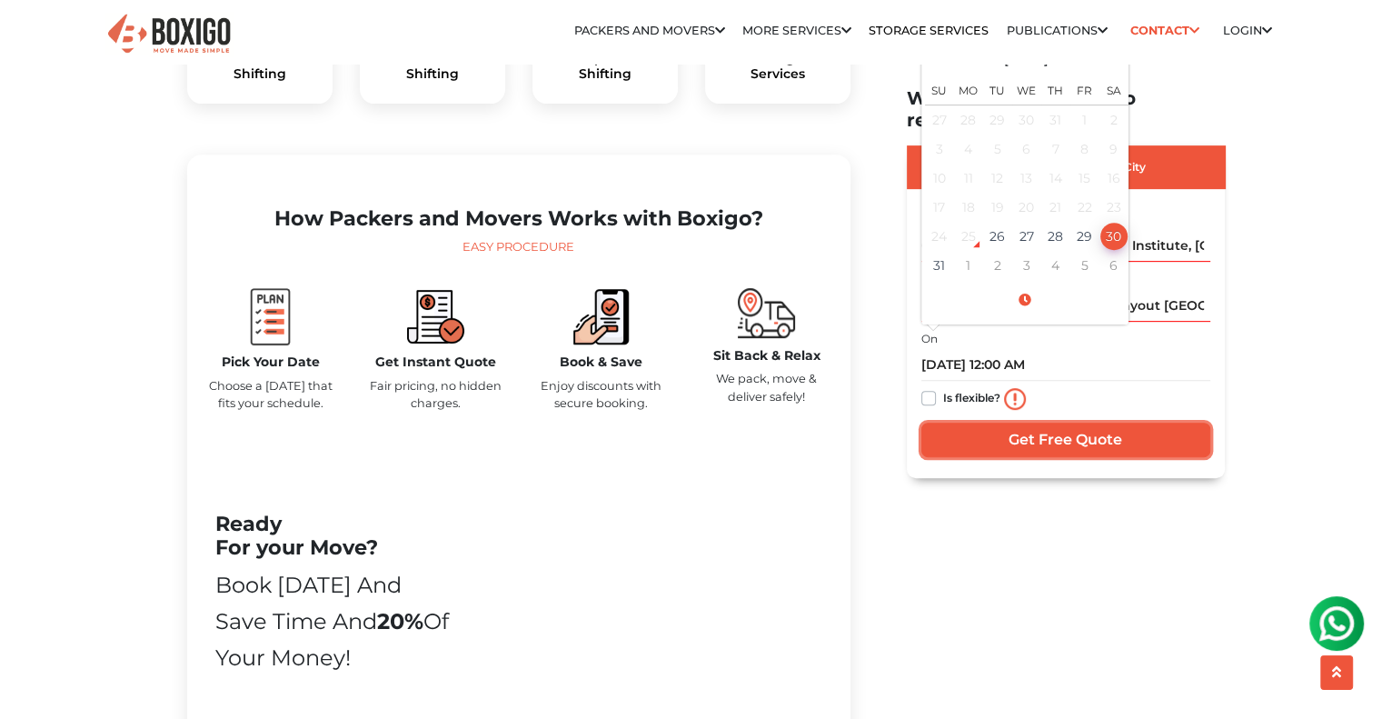
click at [1041, 423] on input "Get Free Quote" at bounding box center [1065, 440] width 289 height 35
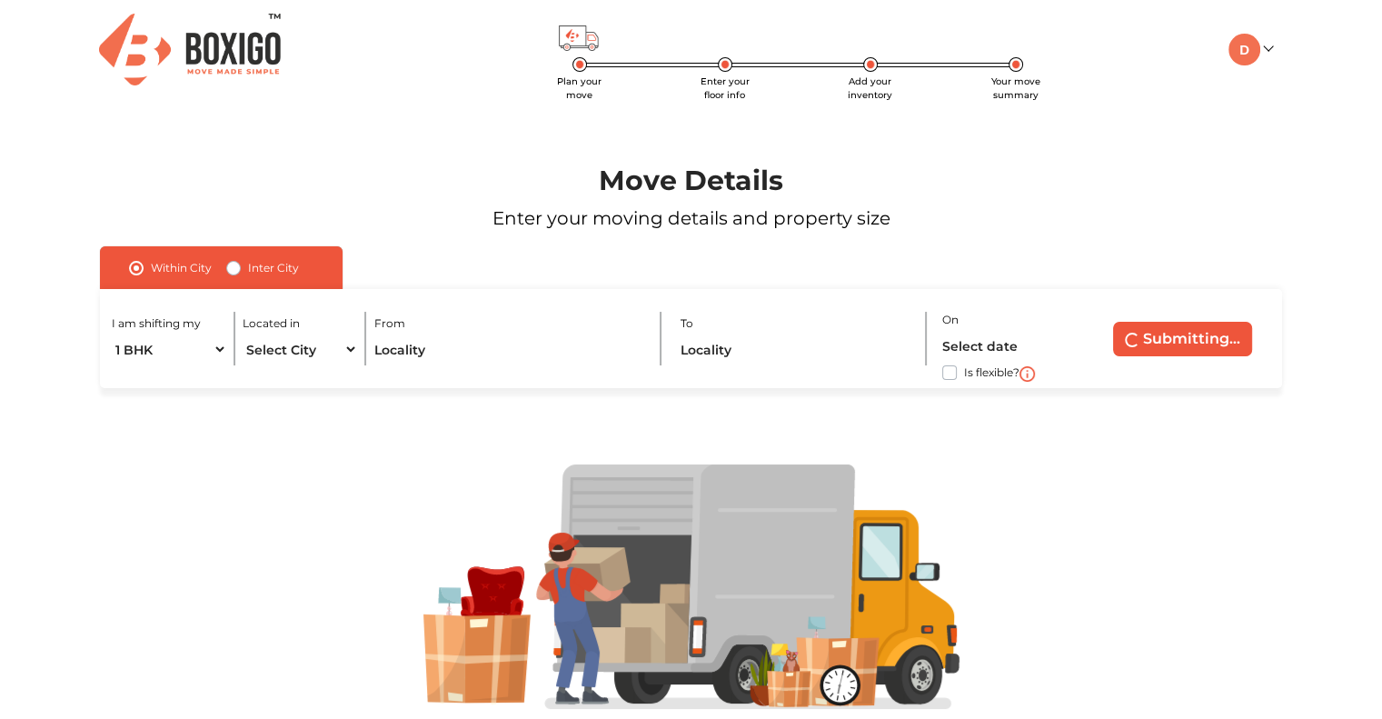
radio input "false"
radio input "true"
